Goal: Task Accomplishment & Management: Manage account settings

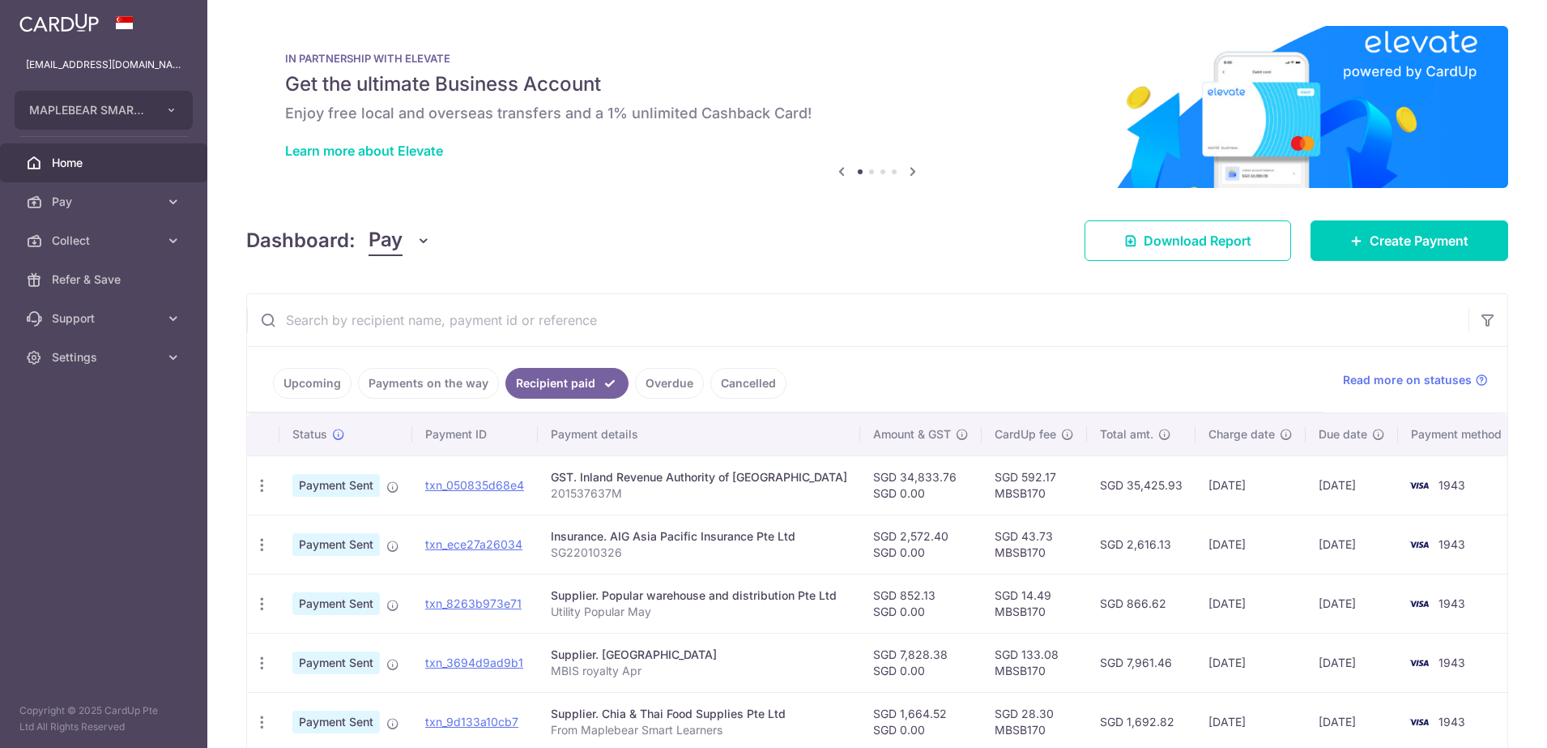
click at [120, 160] on span "Home" at bounding box center [105, 163] width 107 height 16
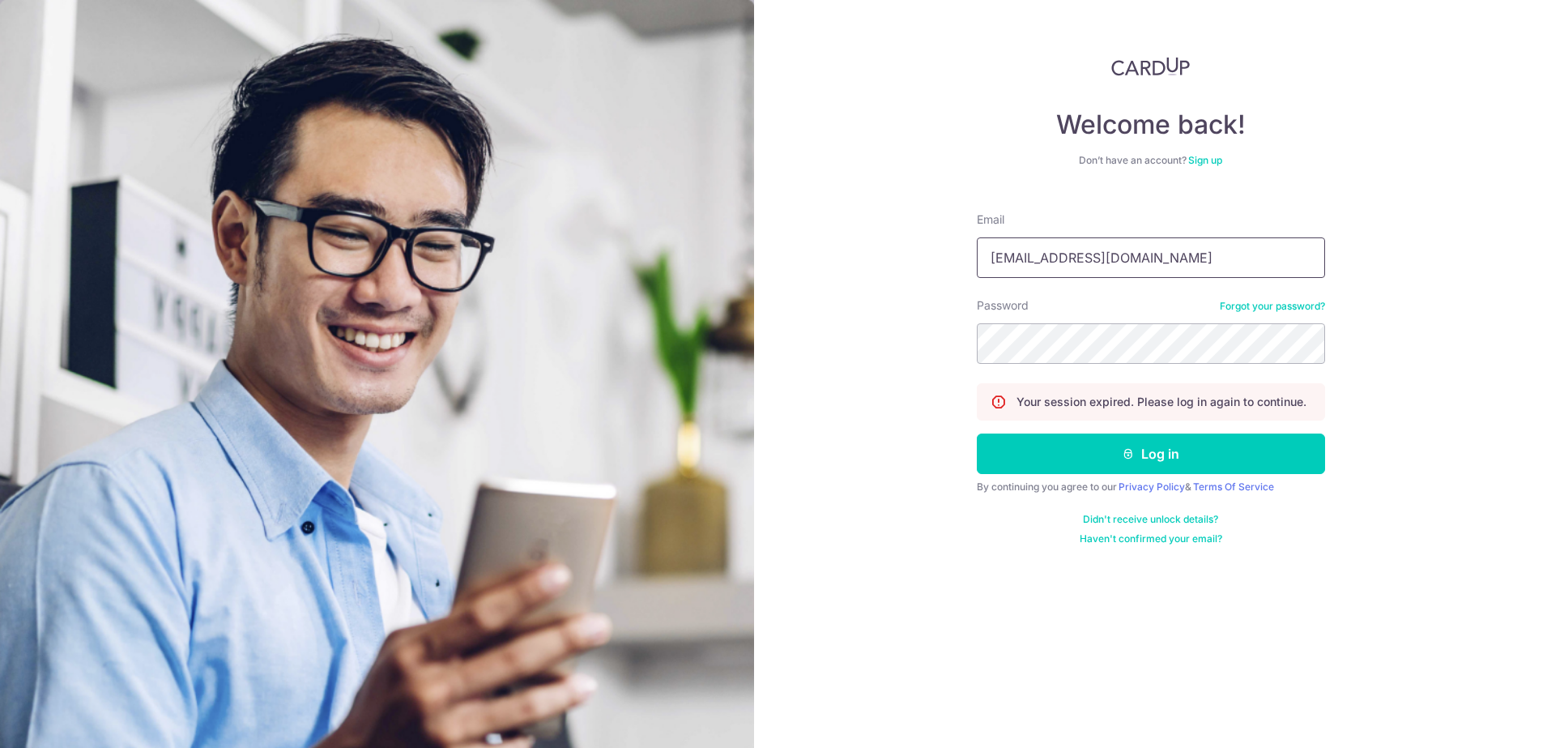
click at [1202, 251] on input "[EMAIL_ADDRESS][DOMAIN_NAME]" at bounding box center [1151, 257] width 348 height 40
type input "cmuihee@yahoo.com.sg"
click at [1165, 456] on button "Log in" at bounding box center [1151, 453] width 348 height 40
